Goal: Check status: Check status

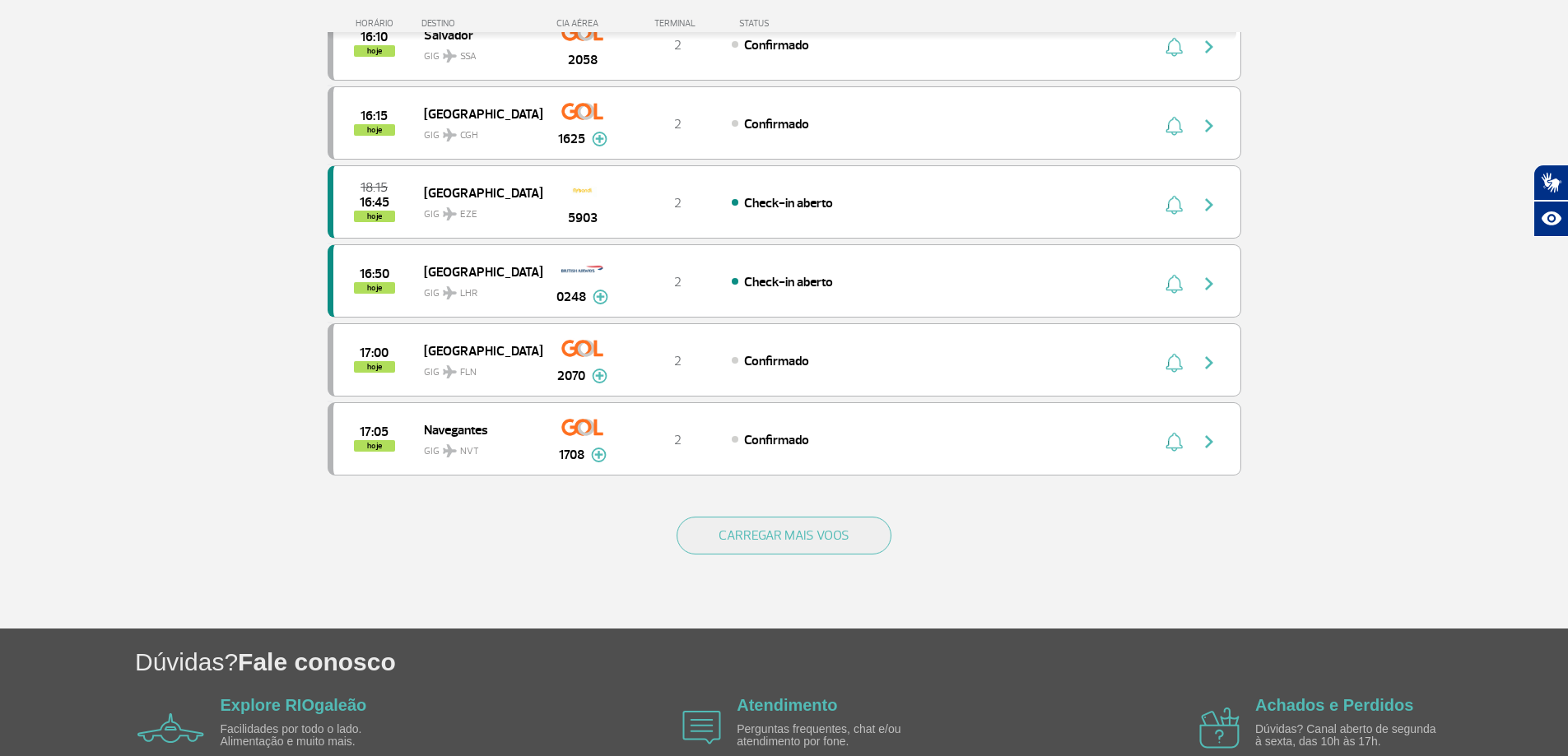
scroll to position [1399, 0]
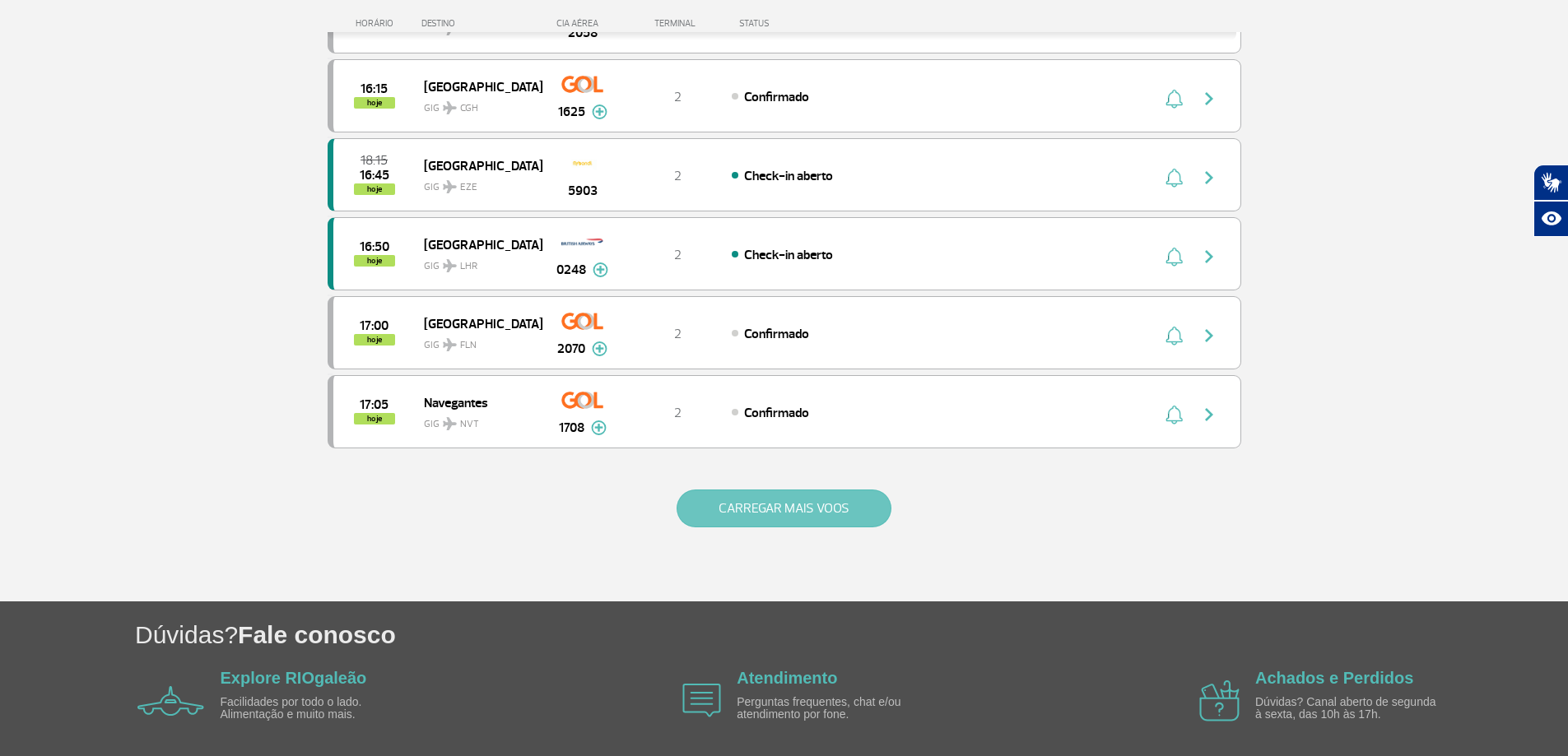
click at [798, 504] on button "CARREGAR MAIS VOOS" at bounding box center [784, 508] width 214 height 38
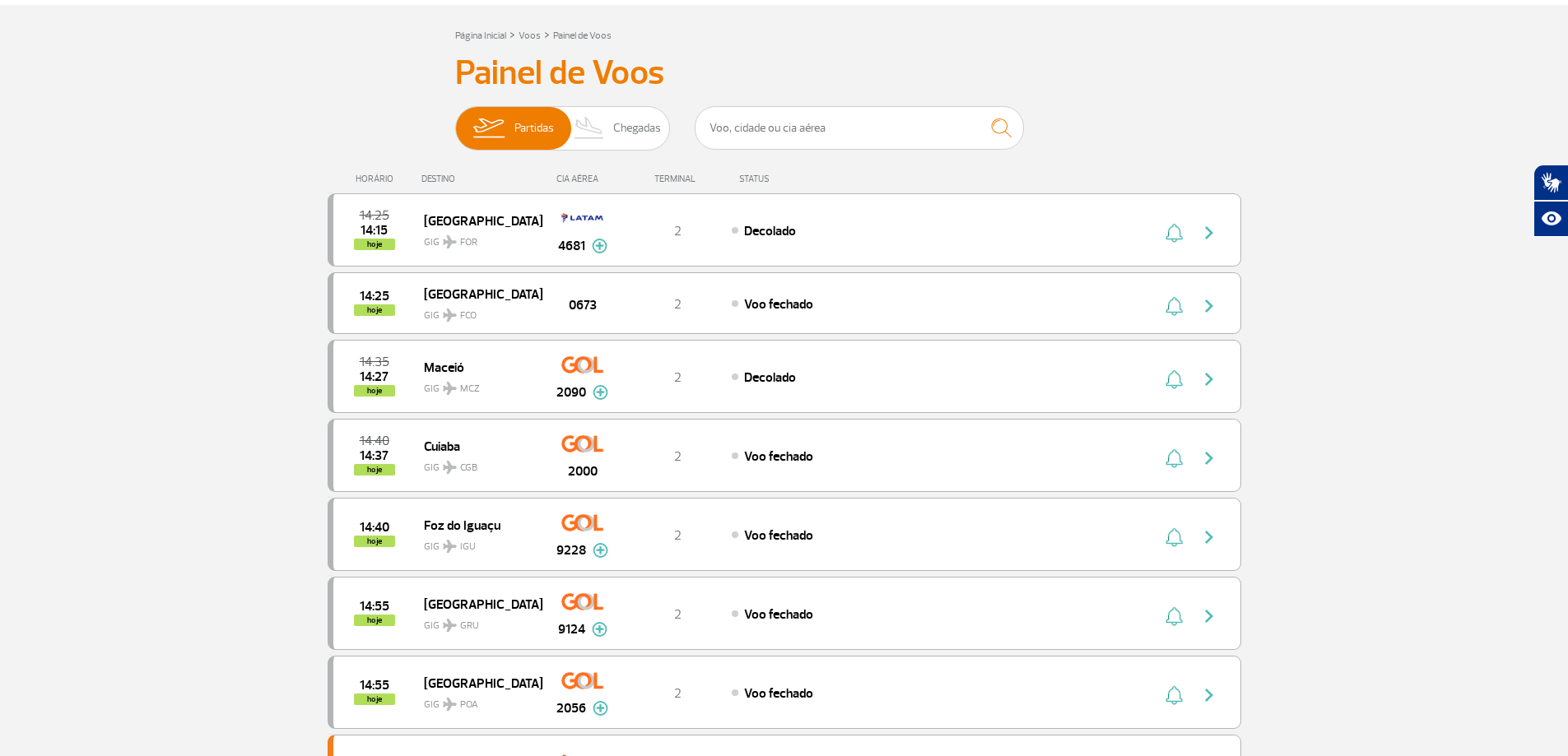
scroll to position [0, 0]
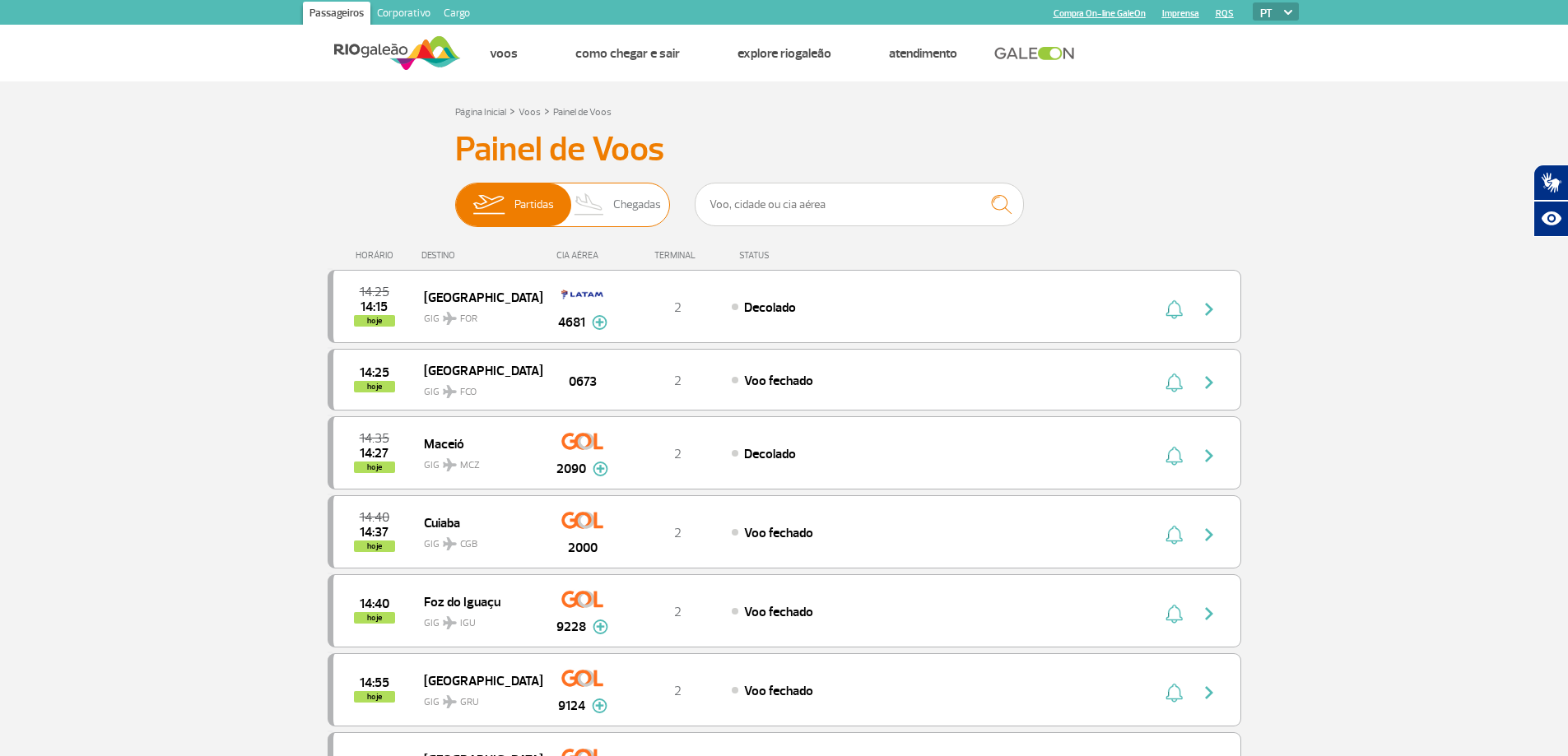
click at [627, 202] on span "Chegadas" at bounding box center [636, 205] width 47 height 43
click at [455, 197] on input "Partidas Chegadas" at bounding box center [455, 197] width 0 height 0
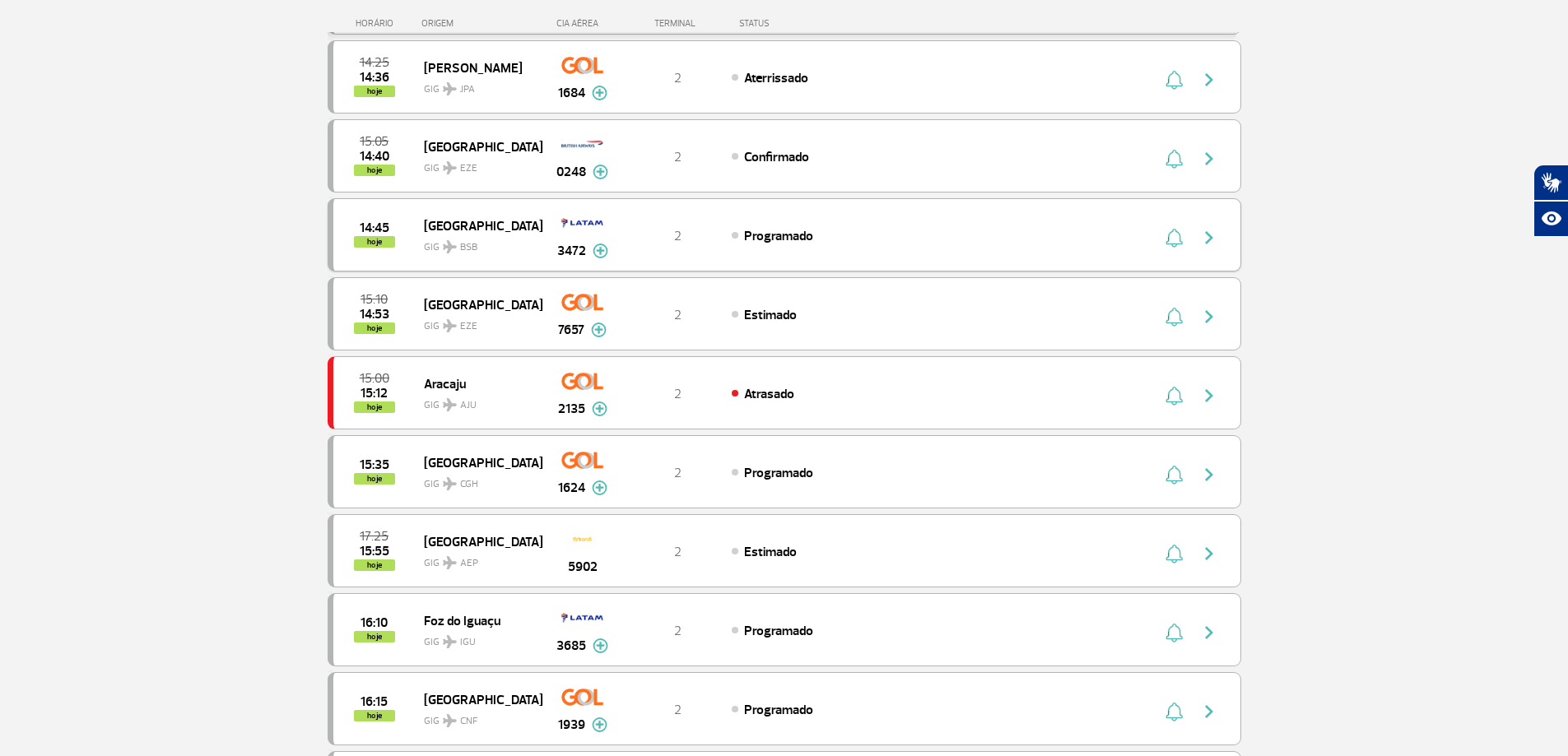
scroll to position [329, 0]
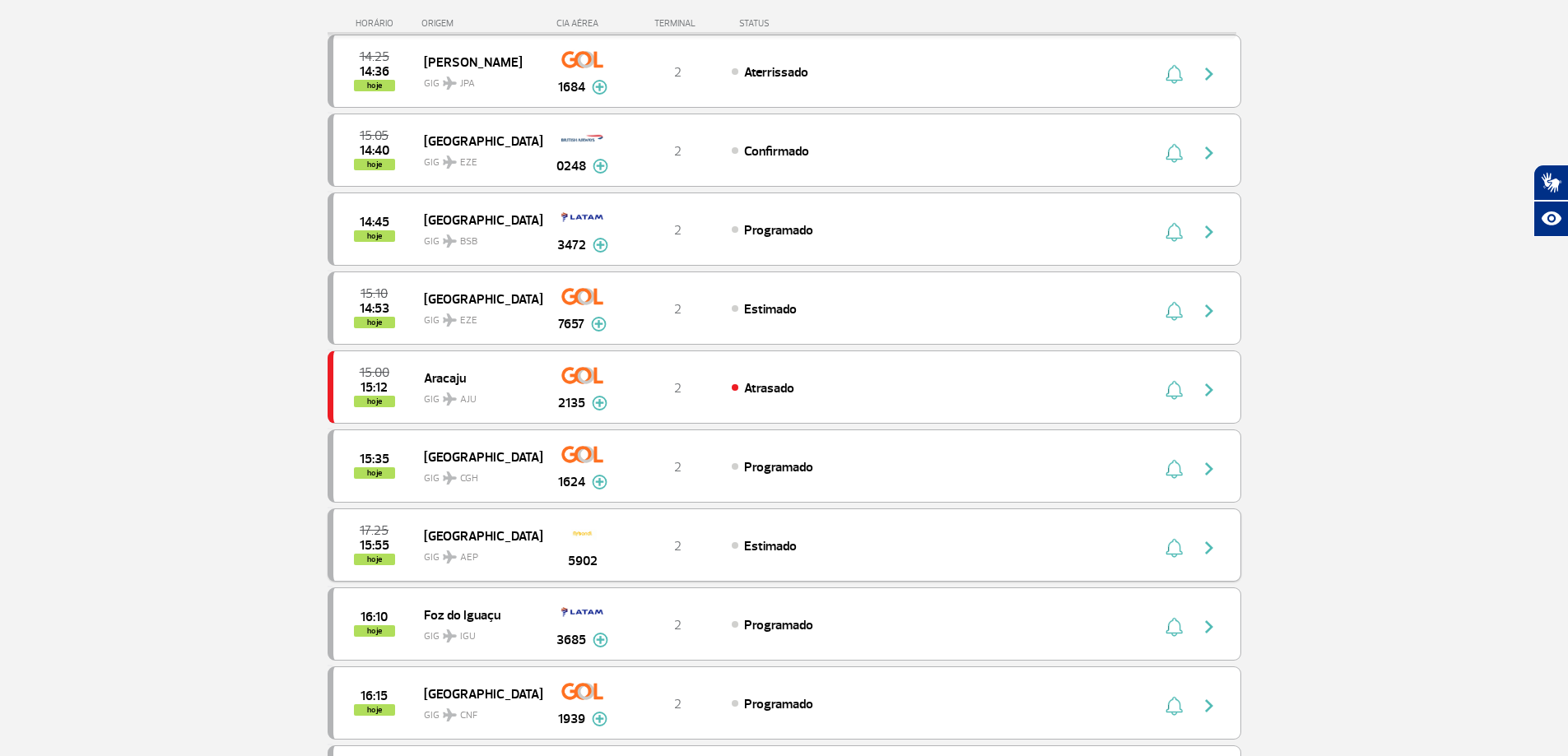
click at [587, 535] on img at bounding box center [582, 533] width 28 height 28
click at [449, 533] on span "[GEOGRAPHIC_DATA]" at bounding box center [476, 536] width 105 height 21
click at [1206, 551] on img "button" at bounding box center [1209, 548] width 20 height 20
click at [1212, 547] on img "button" at bounding box center [1209, 548] width 20 height 20
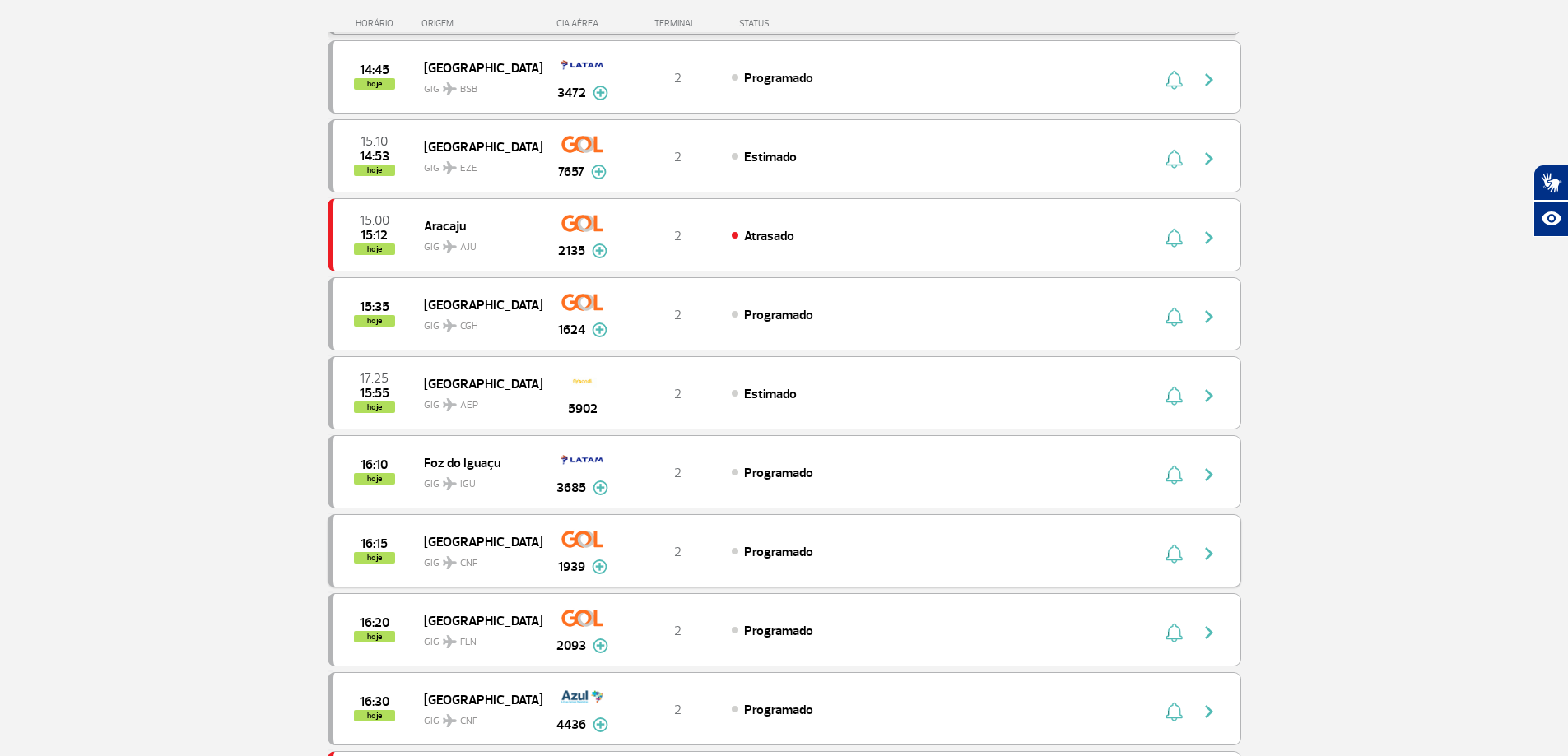
scroll to position [494, 0]
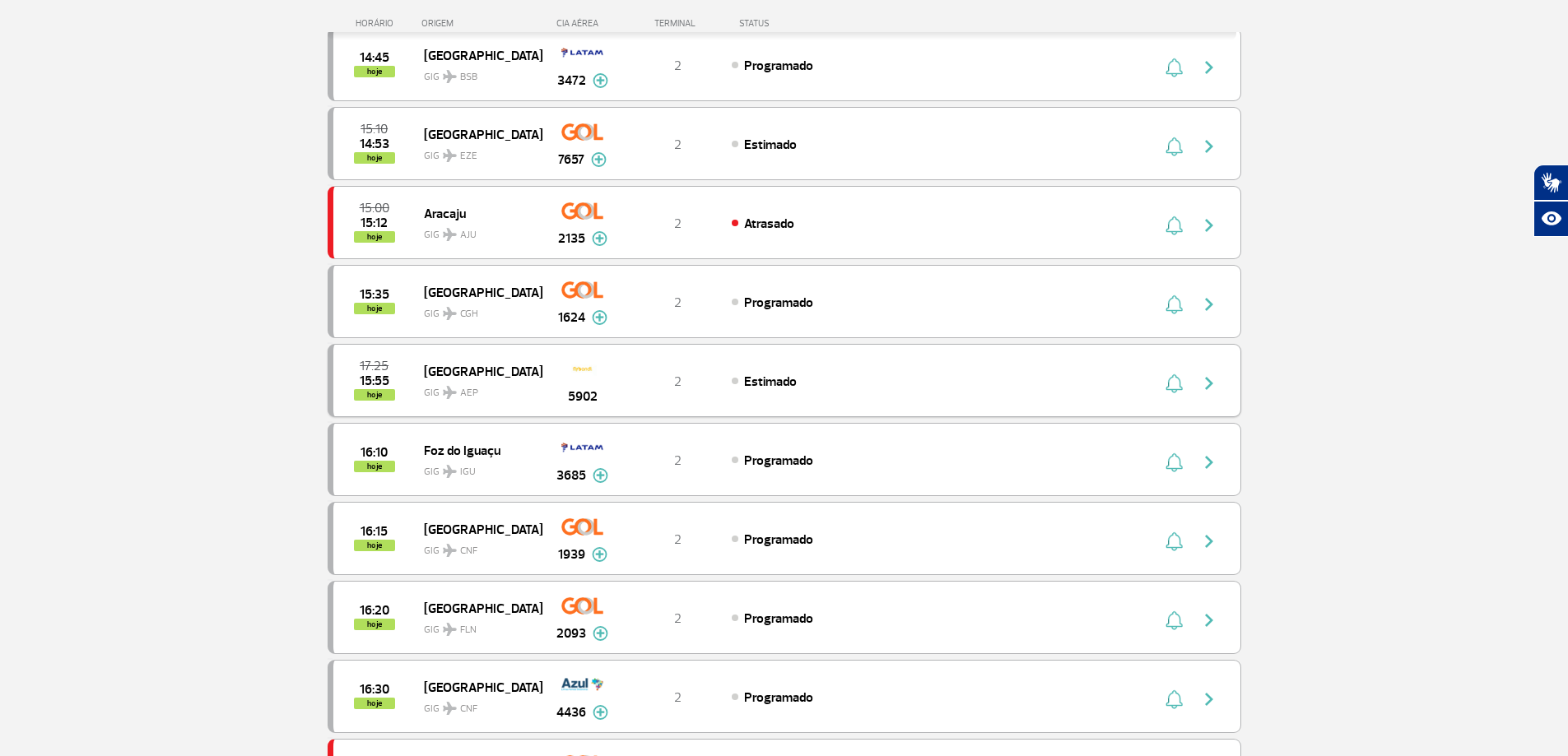
click at [1212, 382] on img "button" at bounding box center [1209, 383] width 20 height 20
click at [773, 392] on div "17:25 15:55 hoje [GEOGRAPHIC_DATA] GIG AEP 5902 2 Estimado" at bounding box center [784, 381] width 913 height 73
click at [541, 381] on div "5902" at bounding box center [582, 381] width 81 height 52
click at [403, 380] on div "17:25 15:55 hoje" at bounding box center [378, 380] width 90 height 40
click at [583, 391] on span "5902" at bounding box center [583, 397] width 29 height 20
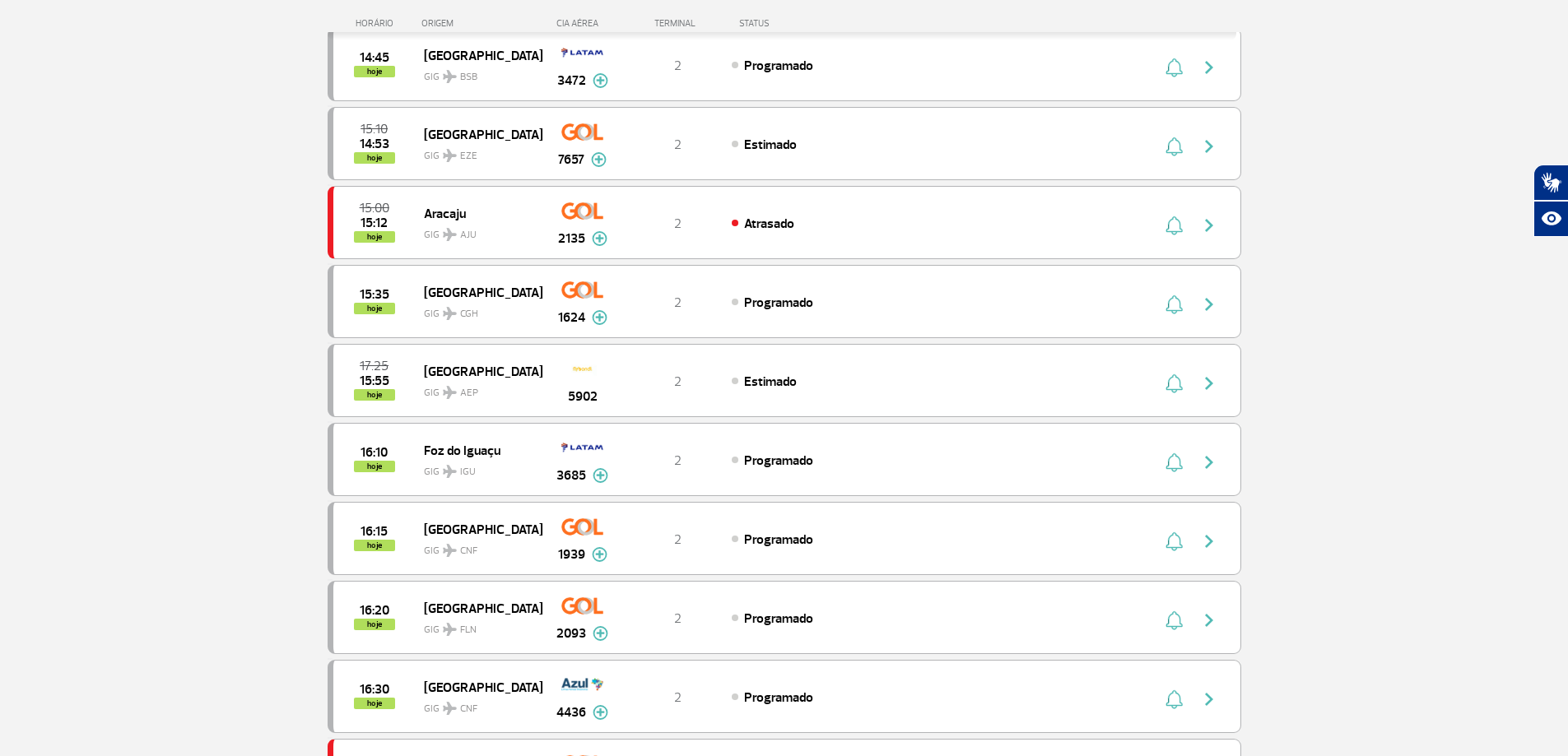
click at [239, 314] on section "Página Inicial > Voos > Painel de Voos Painel de Voos Partidas Chegadas 14:45 1…" at bounding box center [784, 553] width 1568 height 1931
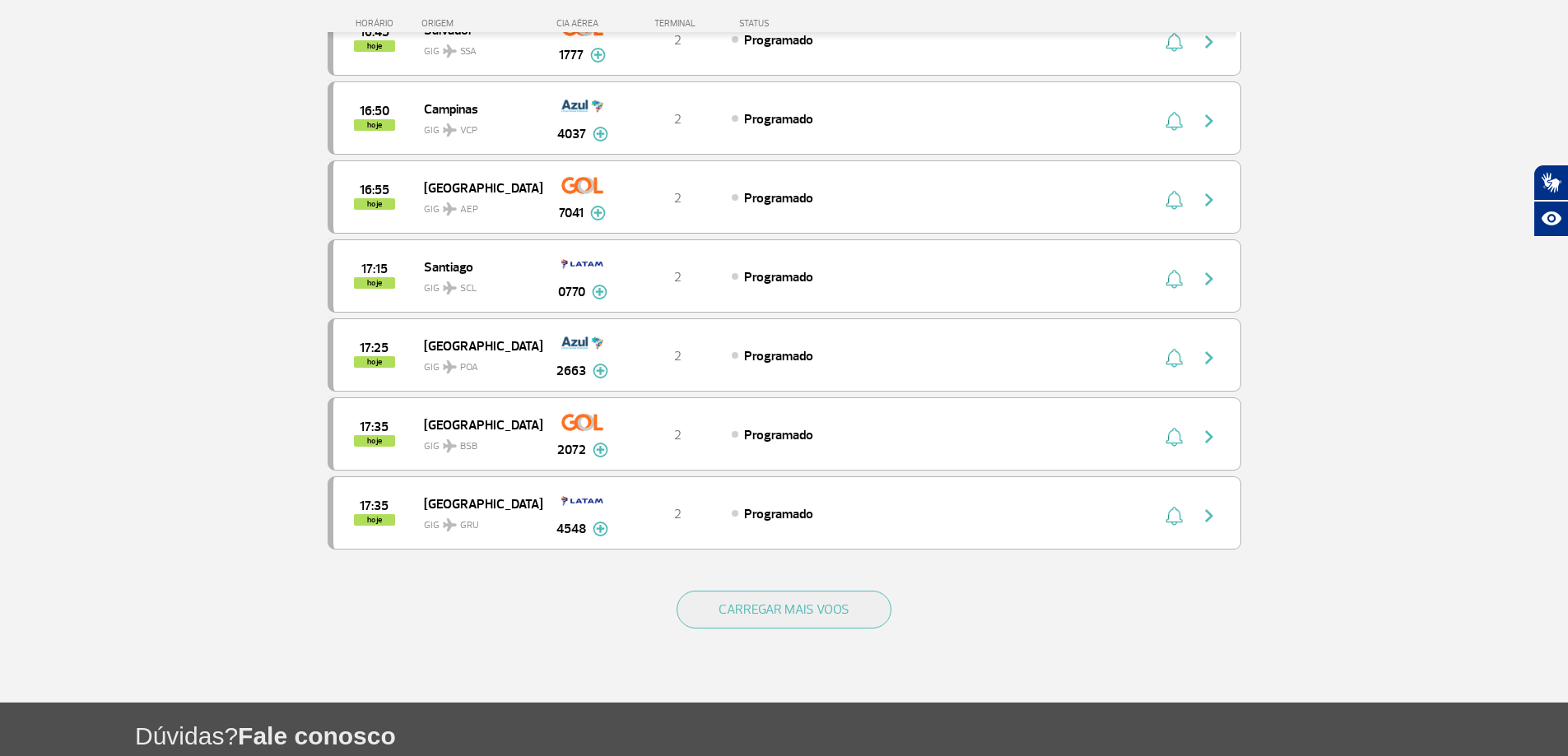
scroll to position [1309, 0]
click at [786, 610] on button "CARREGAR MAIS VOOS" at bounding box center [784, 610] width 214 height 38
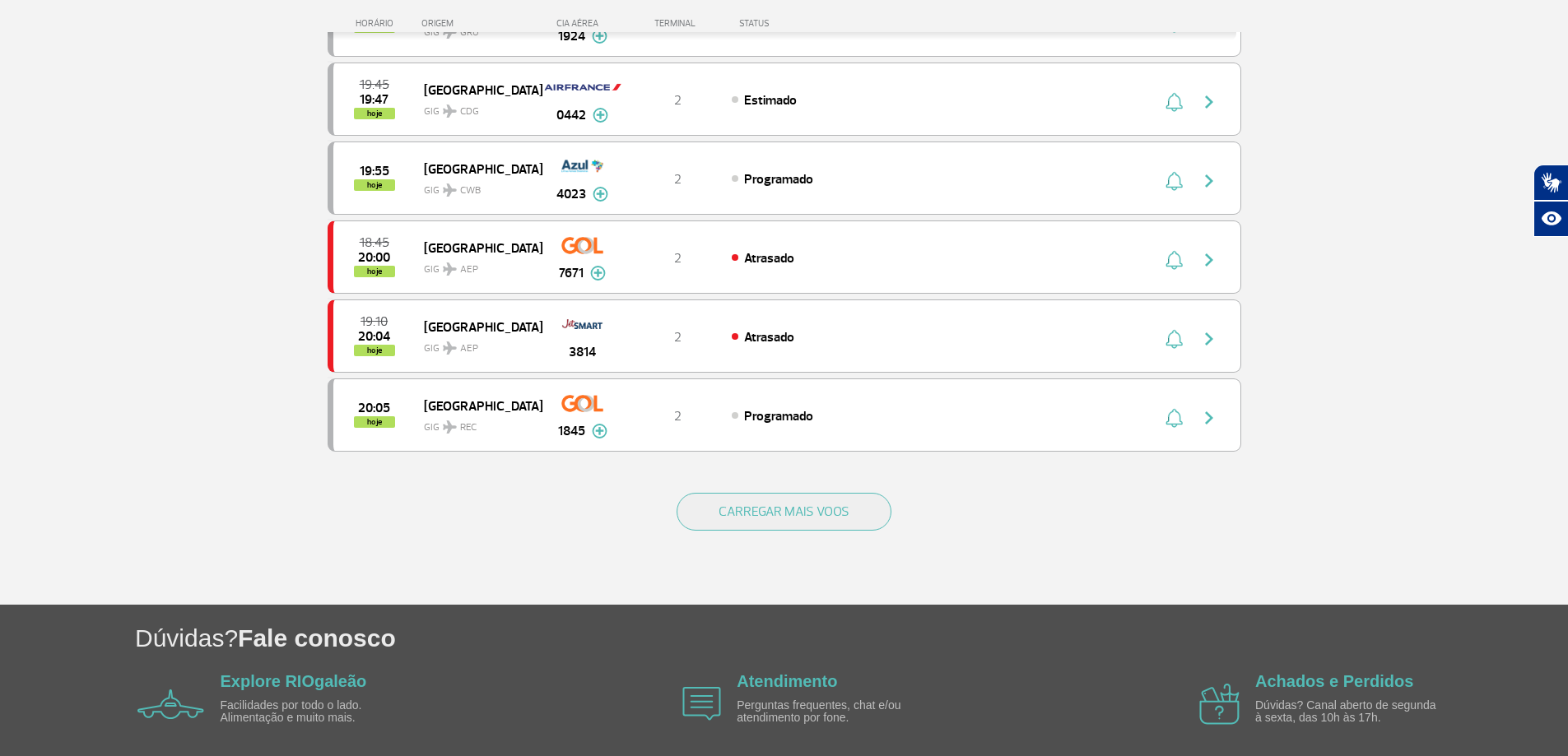
scroll to position [3053, 0]
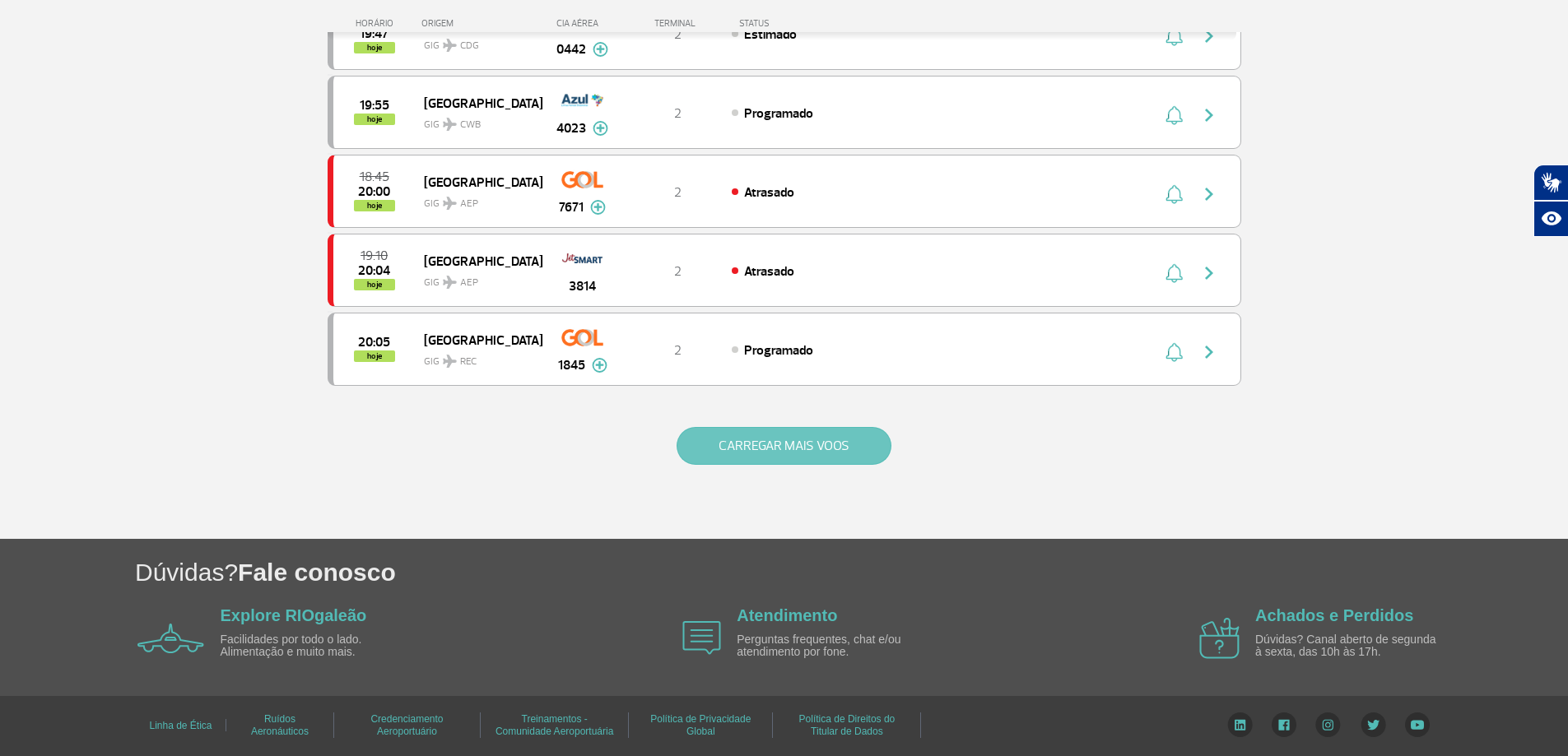
click at [772, 457] on button "CARREGAR MAIS VOOS" at bounding box center [784, 446] width 214 height 38
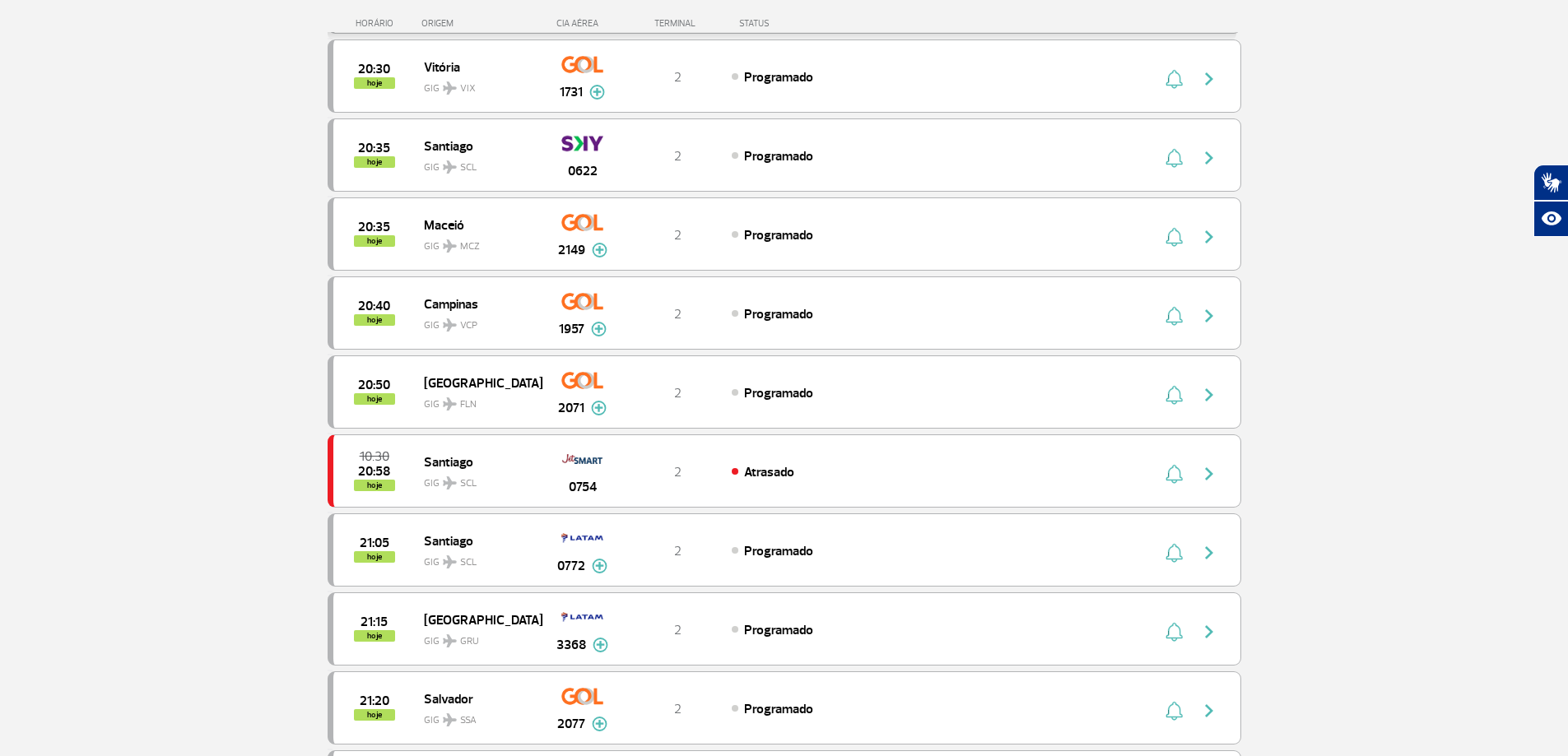
scroll to position [4634, 0]
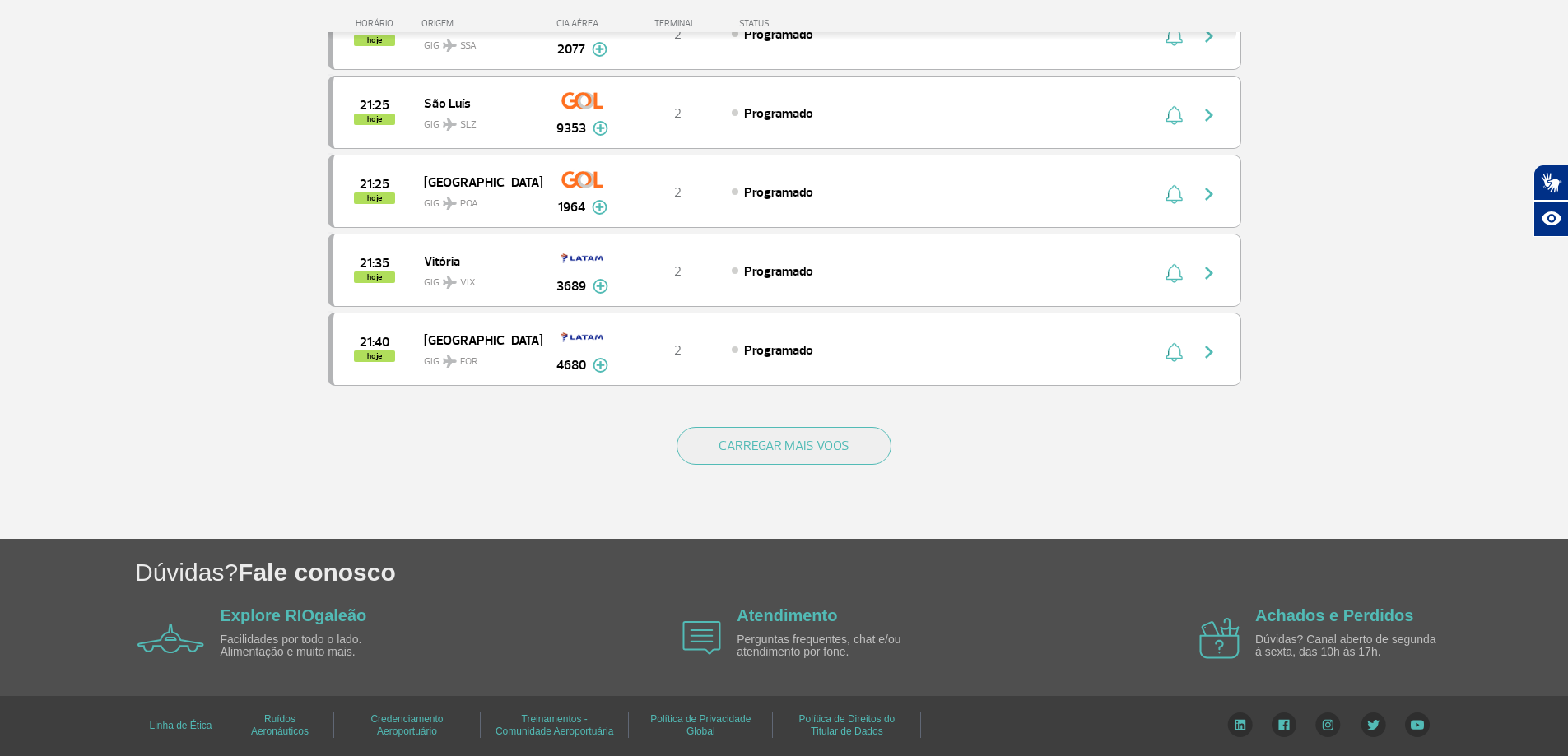
click at [826, 426] on div "CARREGAR MAIS VOOS" at bounding box center [784, 473] width 913 height 132
click at [818, 448] on button "CARREGAR MAIS VOOS" at bounding box center [784, 446] width 214 height 38
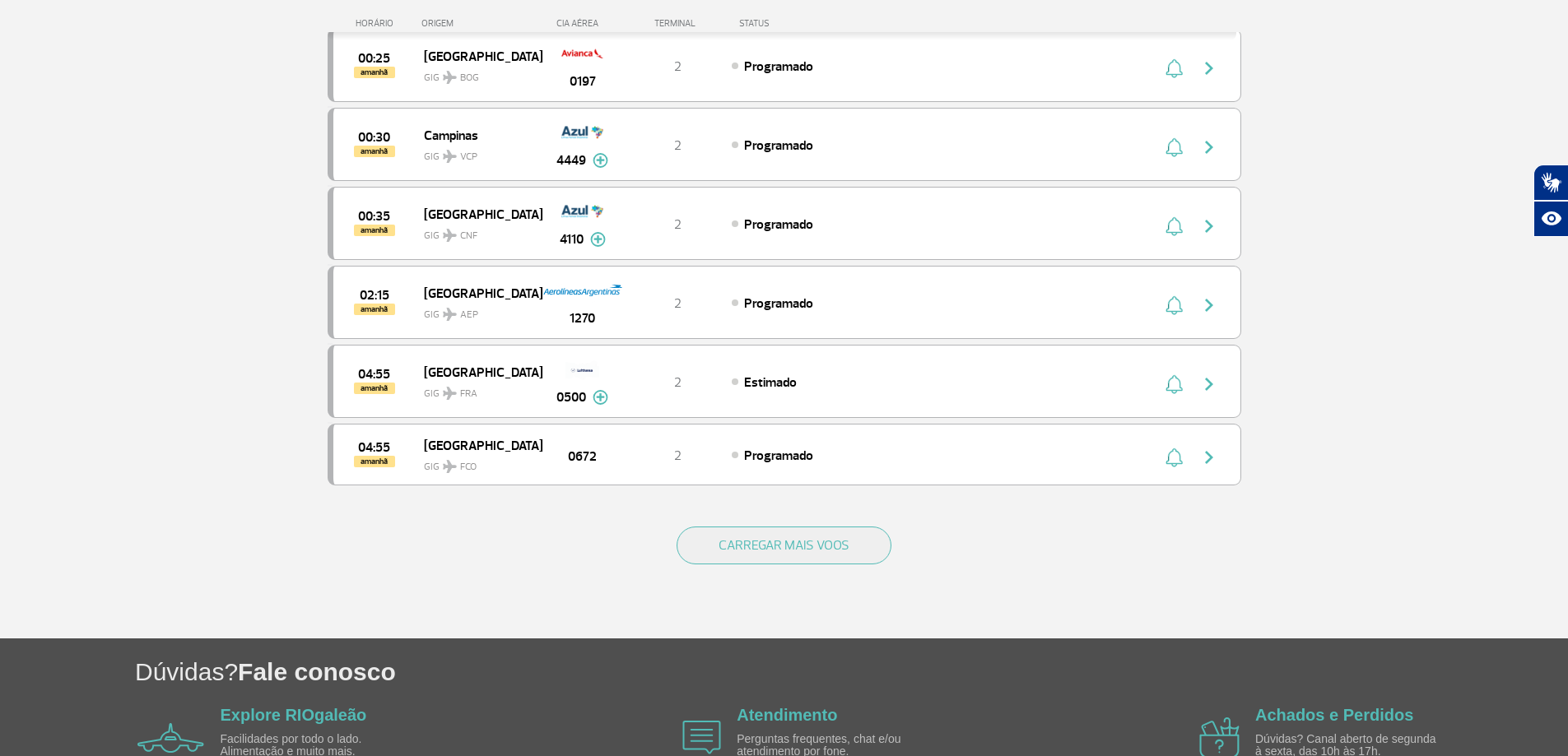
scroll to position [6203, 0]
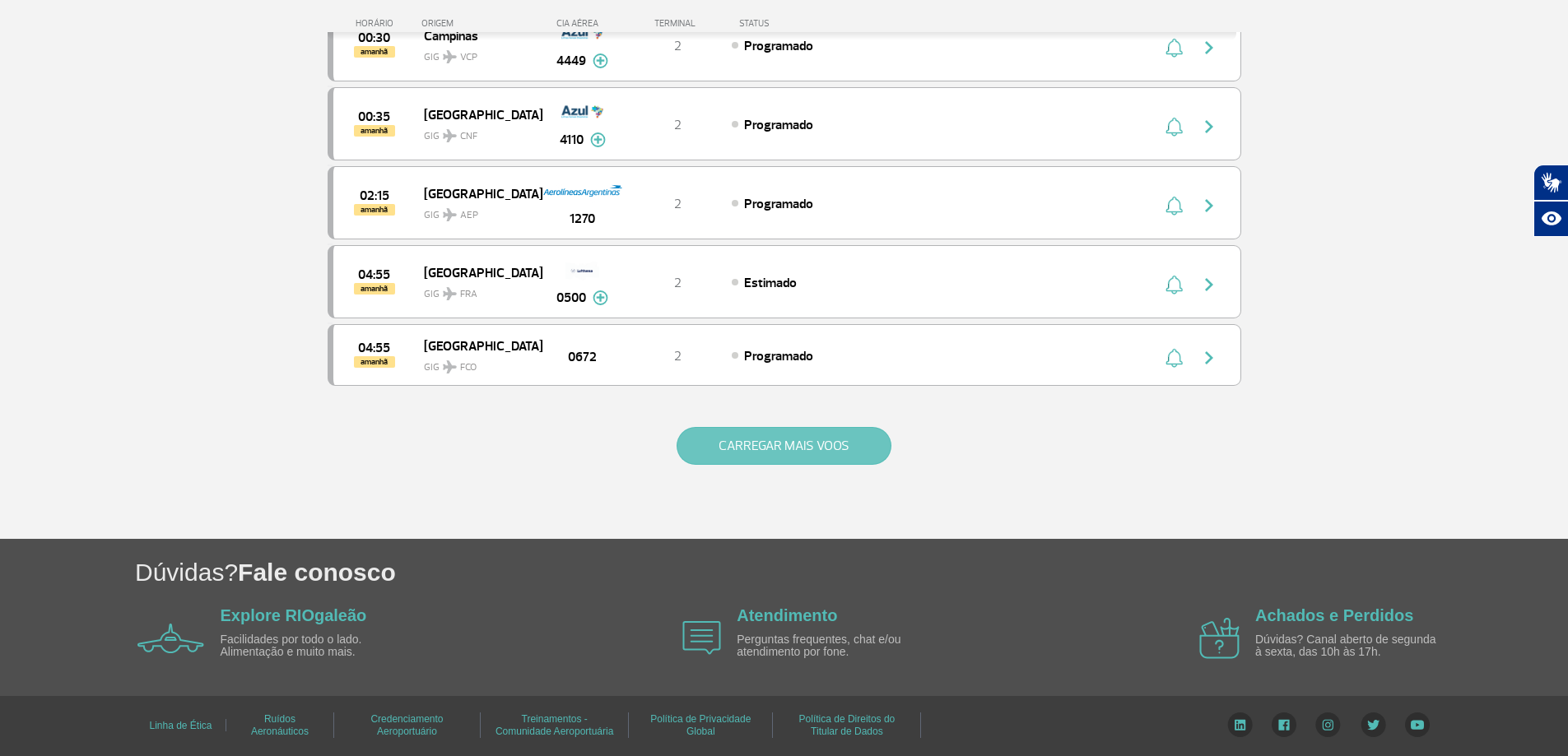
click at [796, 454] on button "CARREGAR MAIS VOOS" at bounding box center [784, 446] width 214 height 38
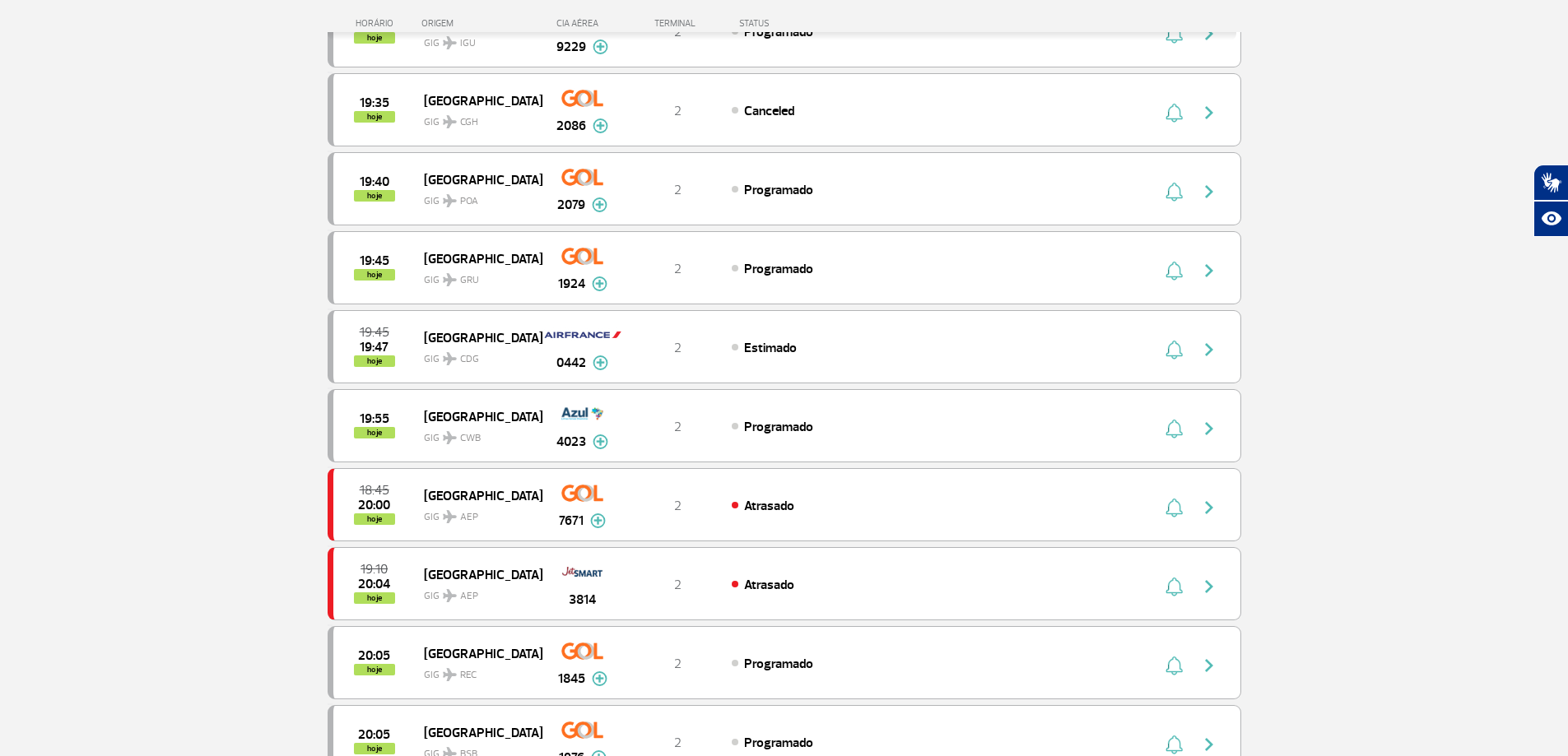
scroll to position [2963, 0]
